Goal: Find specific page/section: Find specific page/section

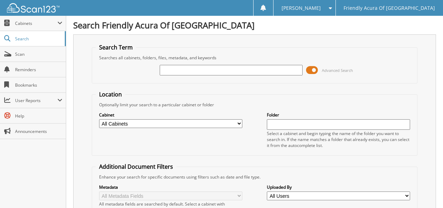
click at [145, 117] on label "Cabinet" at bounding box center [170, 115] width 143 height 6
click at [145, 122] on select "All Cabinets CAR DEALS DEAD DEALS PARTS SERVICE RO WHOLE SALES Needs Filing" at bounding box center [170, 123] width 143 height 9
select select "29662"
click at [99, 119] on select "All Cabinets CAR DEALS DEAD DEALS PARTS SERVICE RO WHOLE SALES Needs Filing" at bounding box center [170, 123] width 143 height 9
click at [180, 73] on input "text" at bounding box center [231, 70] width 143 height 11
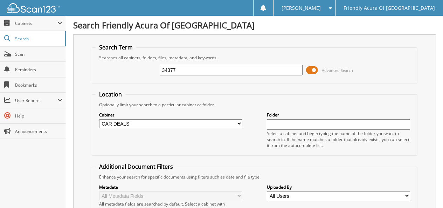
type input "34377"
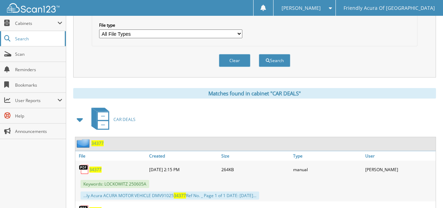
scroll to position [212, 0]
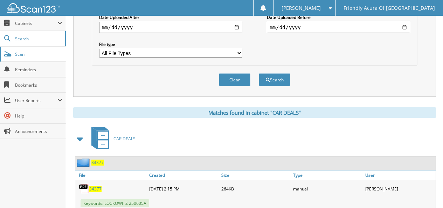
click at [22, 57] on link "Scan" at bounding box center [33, 54] width 66 height 15
